Goal: Find contact information: Find contact information

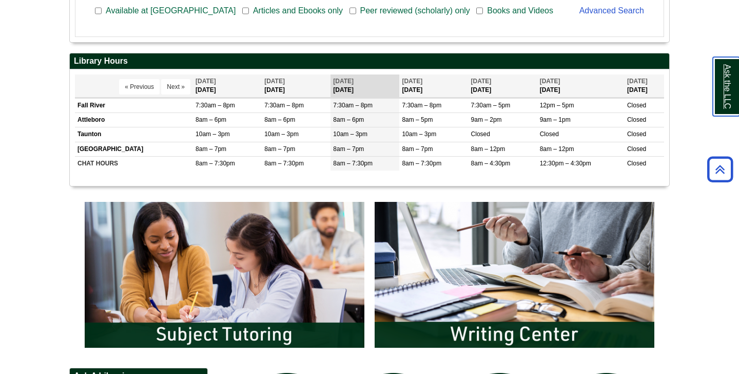
scroll to position [124, 600]
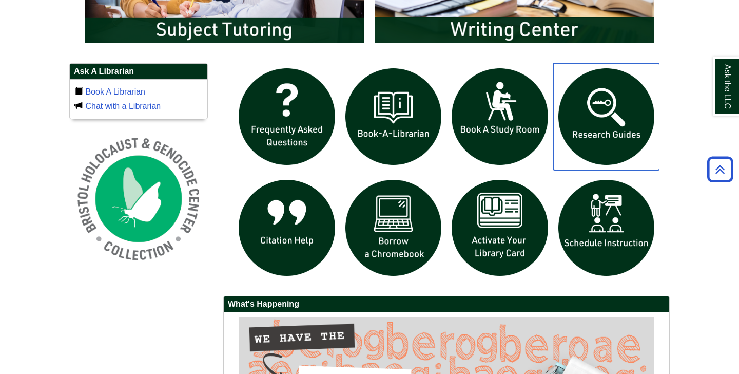
click at [578, 122] on img "slideshow" at bounding box center [607, 116] width 107 height 107
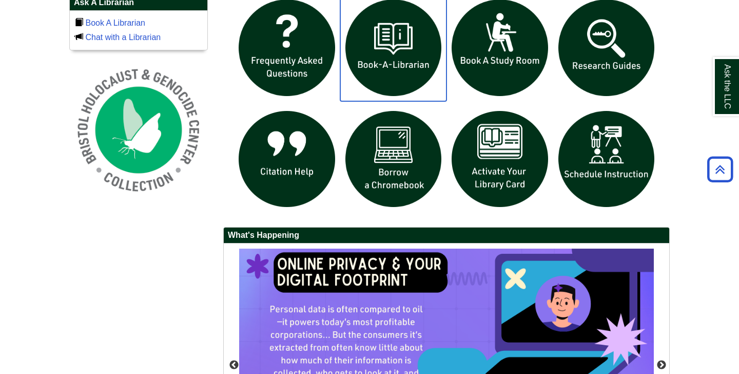
click at [415, 68] on img "slideshow" at bounding box center [393, 47] width 107 height 107
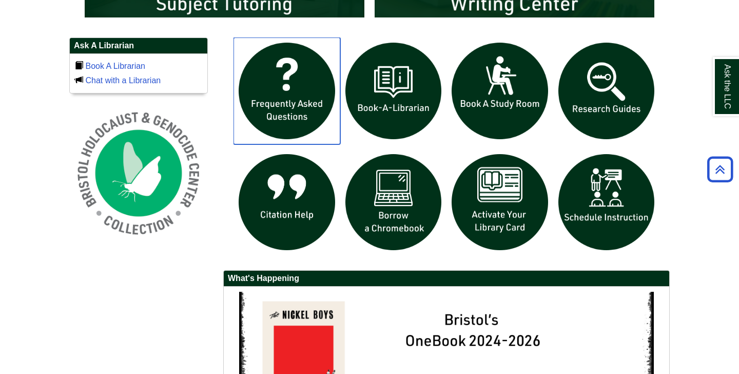
click at [245, 143] on img "slideshow" at bounding box center [287, 90] width 107 height 107
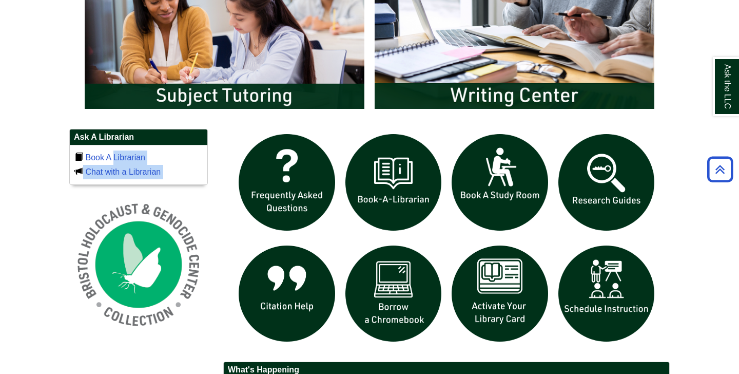
drag, startPoint x: 25, startPoint y: 235, endPoint x: 113, endPoint y: 152, distance: 121.3
click at [113, 152] on body "Skip to Main Content Toggle navigation Home Access Services Access Services Pol…" at bounding box center [369, 43] width 739 height 1287
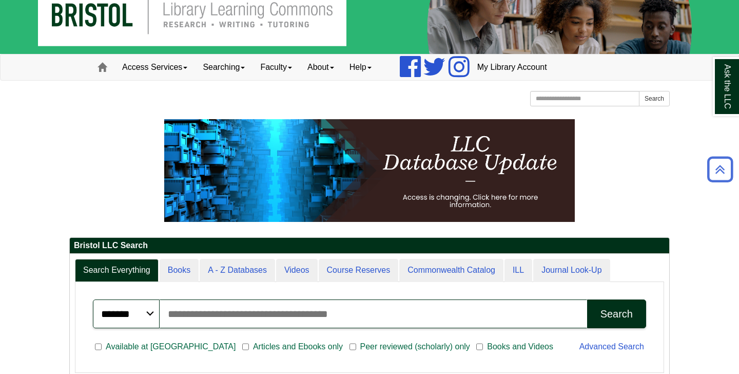
scroll to position [0, 0]
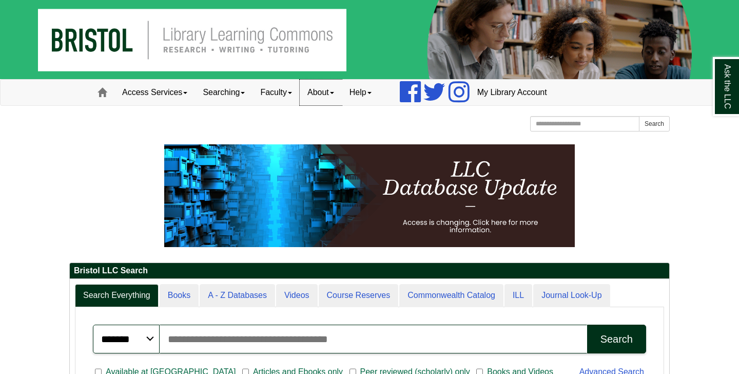
click at [324, 87] on link "About" at bounding box center [321, 93] width 42 height 26
click at [332, 141] on link "Staff Directory" at bounding box center [341, 138] width 82 height 12
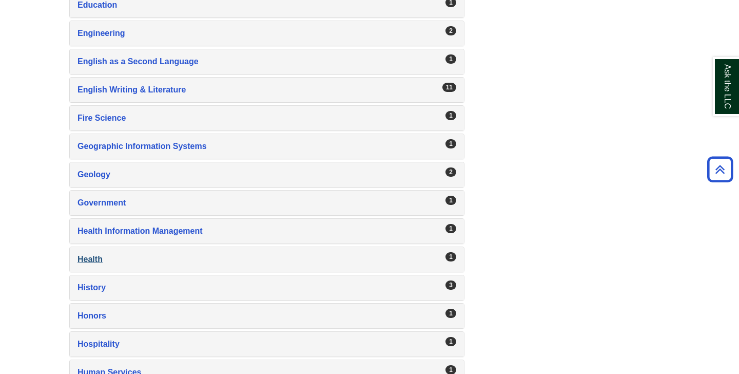
scroll to position [895, 0]
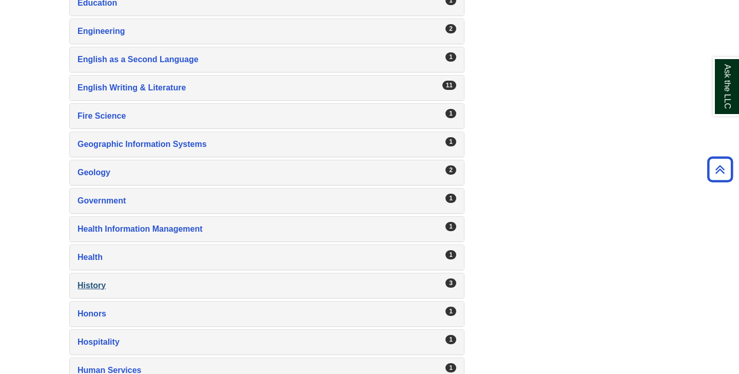
click at [89, 287] on div "History , 3 guides" at bounding box center [267, 285] width 379 height 14
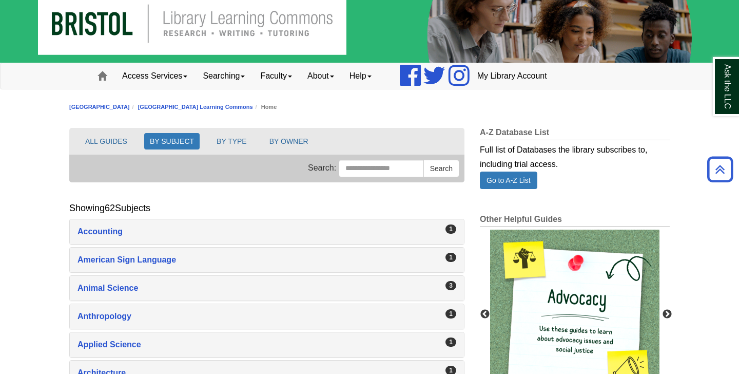
scroll to position [0, 0]
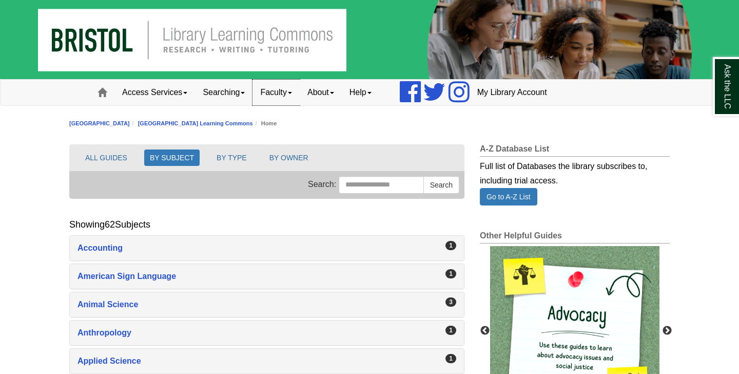
click at [284, 97] on link "Faculty" at bounding box center [276, 93] width 47 height 26
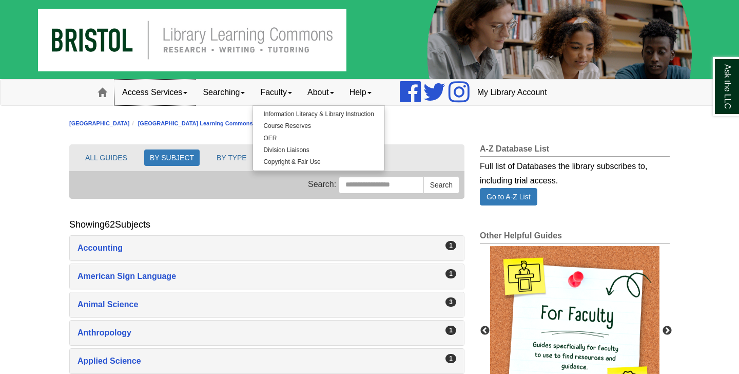
click at [147, 98] on link "Access Services" at bounding box center [155, 93] width 81 height 26
